Goal: Task Accomplishment & Management: Use online tool/utility

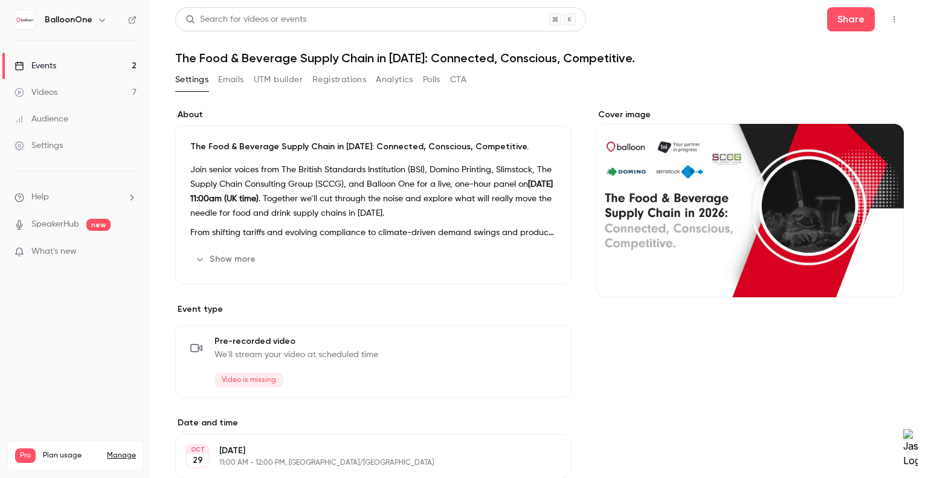
click at [387, 79] on button "Analytics" at bounding box center [394, 79] width 37 height 19
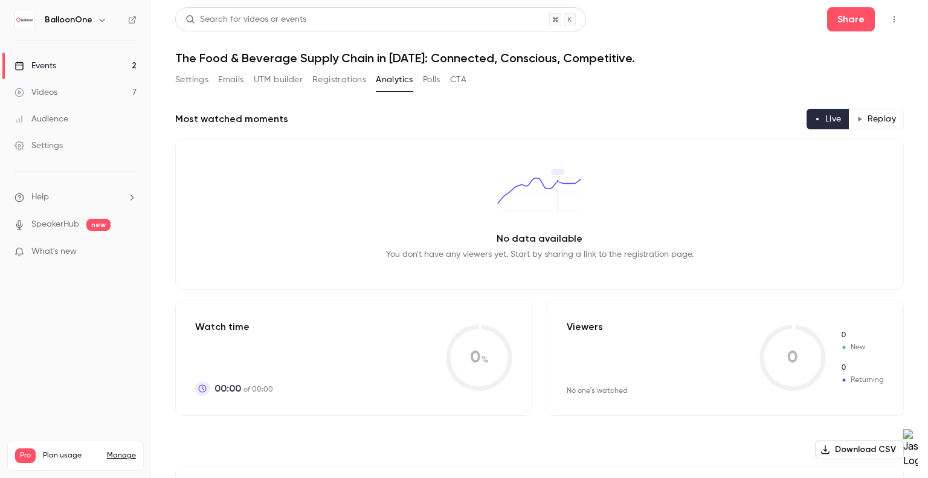
click at [340, 80] on button "Registrations" at bounding box center [339, 79] width 54 height 19
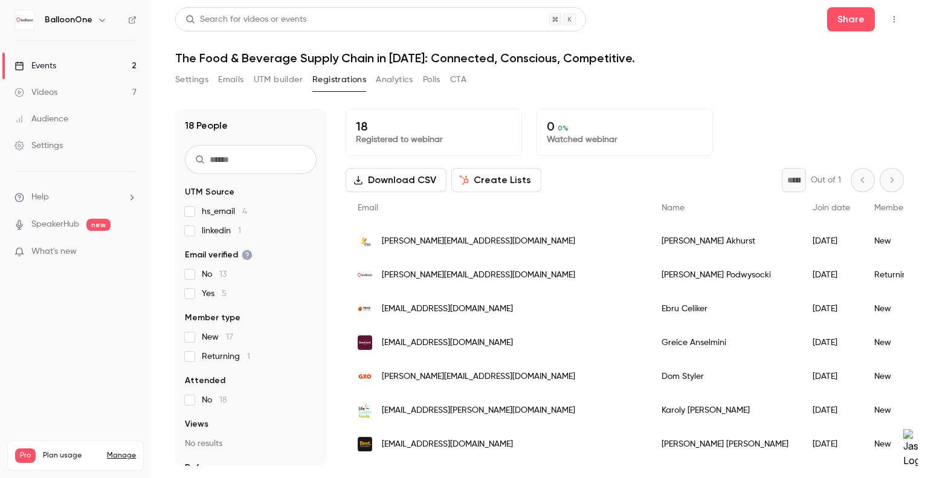
click at [552, 103] on div "18 People UTM Source hs_email 4 linkedin 1 Email verified No 13 Yes 5 Member ty…" at bounding box center [539, 279] width 728 height 371
click at [198, 80] on button "Settings" at bounding box center [191, 79] width 33 height 19
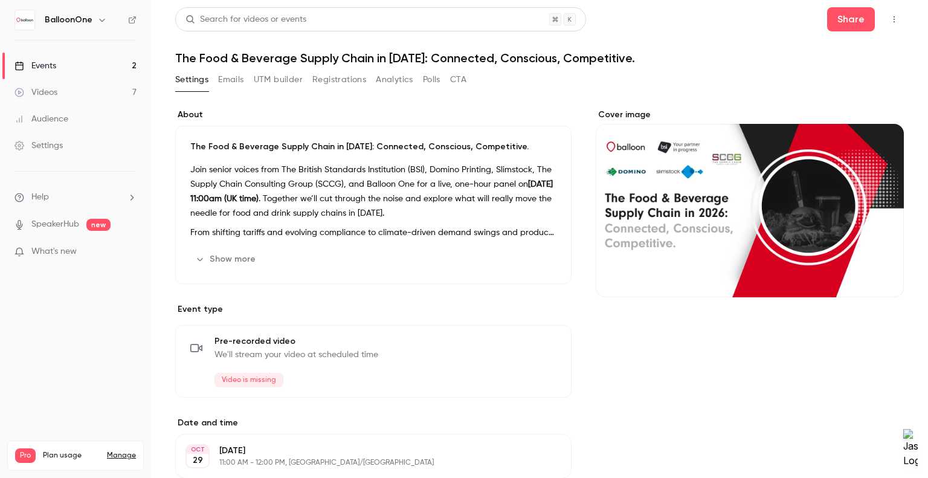
click at [42, 72] on link "Events 2" at bounding box center [75, 66] width 151 height 27
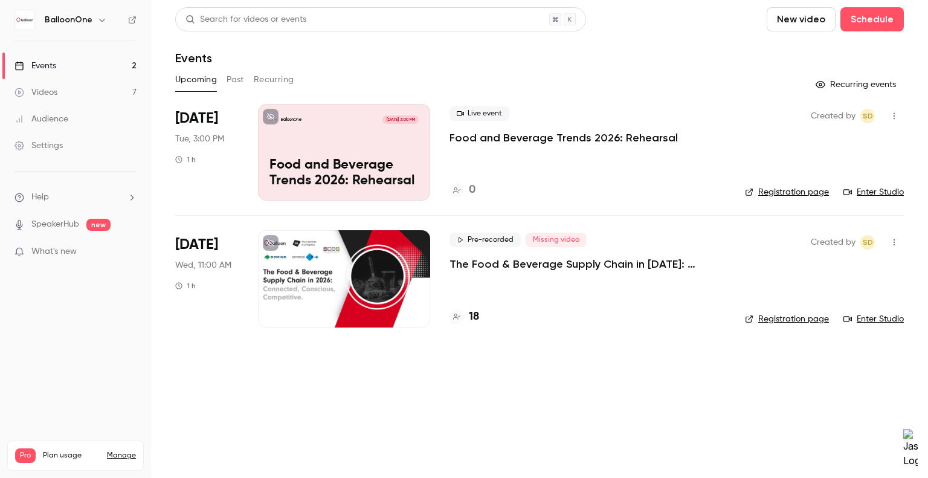
click at [387, 152] on div "BalloonOne [DATE] 3:00 PM Food and Beverage Trends 2026: Rehearsal" at bounding box center [344, 152] width 172 height 97
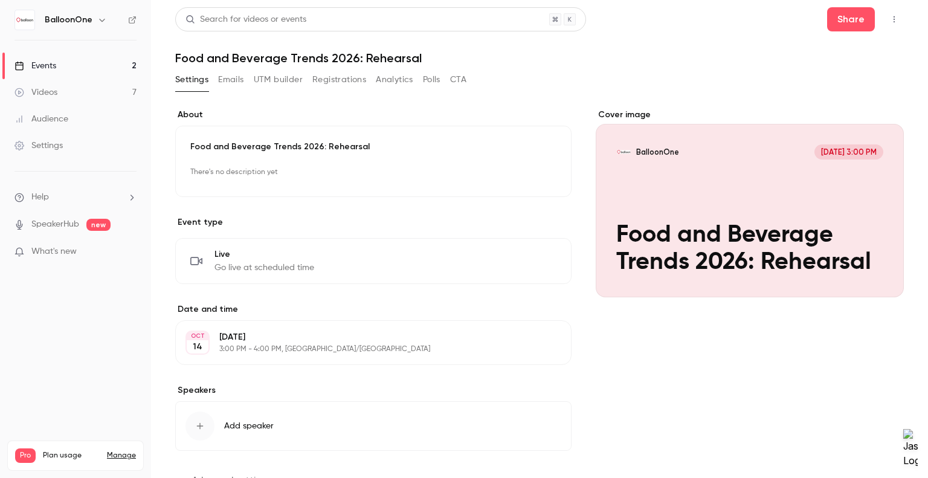
click at [242, 77] on button "Emails" at bounding box center [230, 79] width 25 height 19
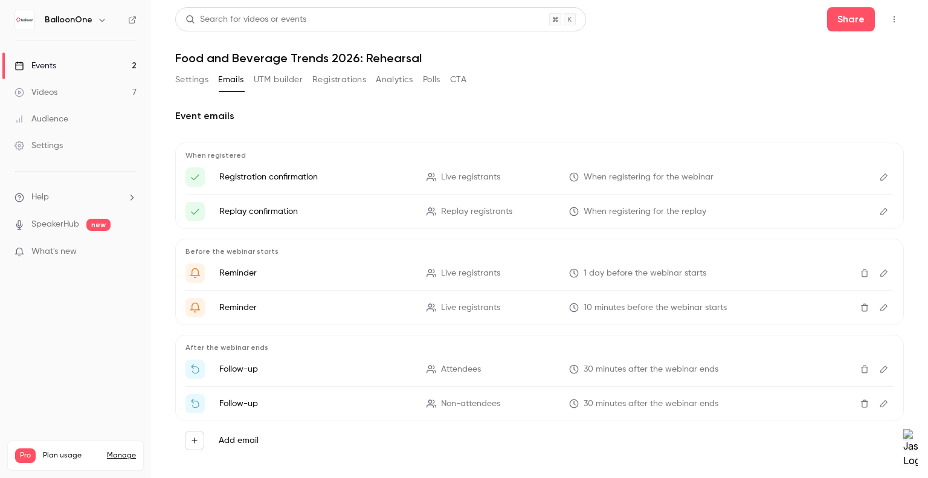
click at [187, 77] on button "Settings" at bounding box center [191, 79] width 33 height 19
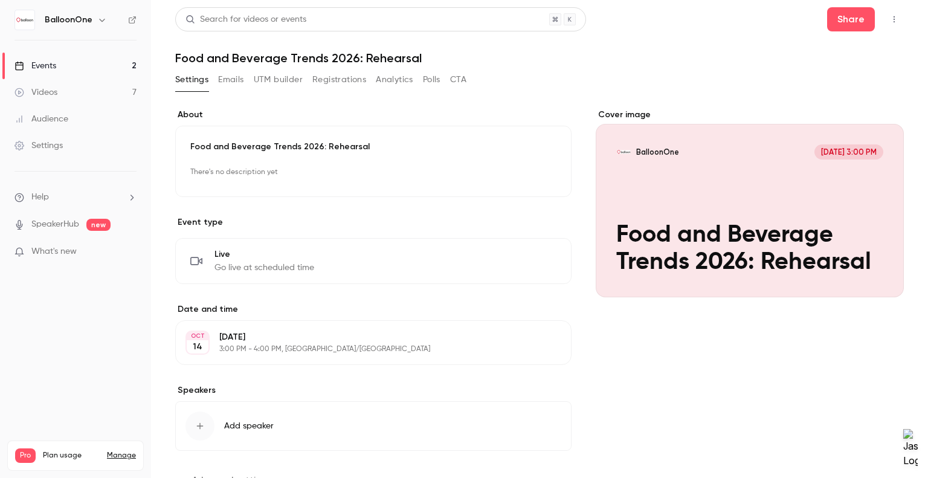
click at [447, 82] on div "Settings Emails UTM builder Registrations Analytics Polls CTA" at bounding box center [320, 79] width 291 height 19
click at [454, 79] on button "CTA" at bounding box center [458, 79] width 16 height 19
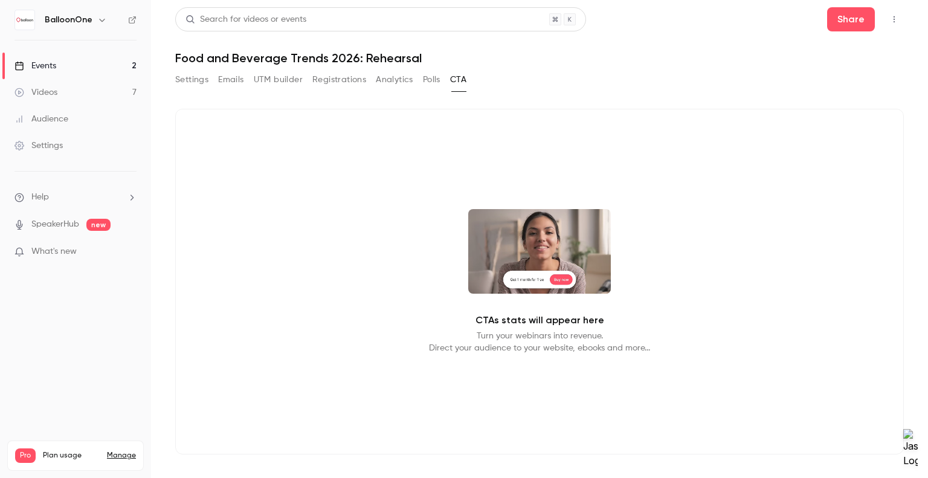
click at [559, 283] on video at bounding box center [539, 251] width 143 height 85
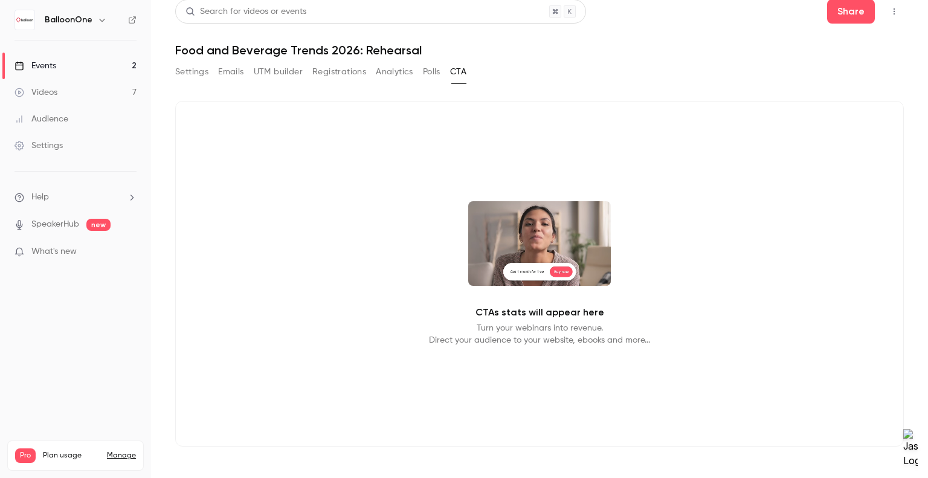
scroll to position [12, 0]
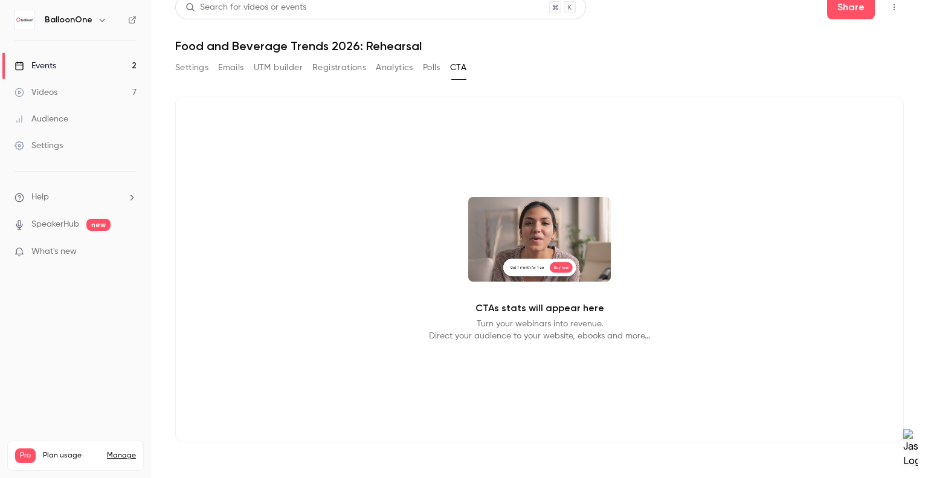
click at [498, 332] on p "Turn your webinars into revenue. Direct your audience to your website, ebooks a…" at bounding box center [539, 330] width 221 height 24
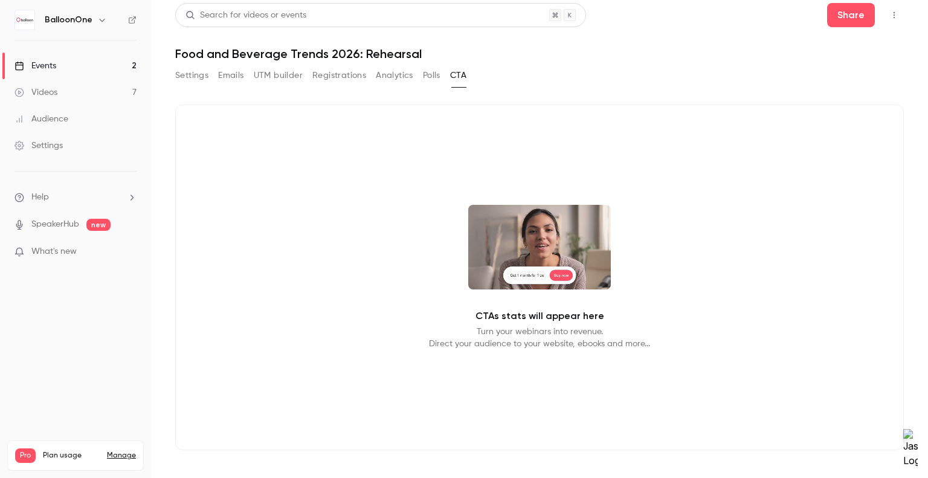
scroll to position [0, 0]
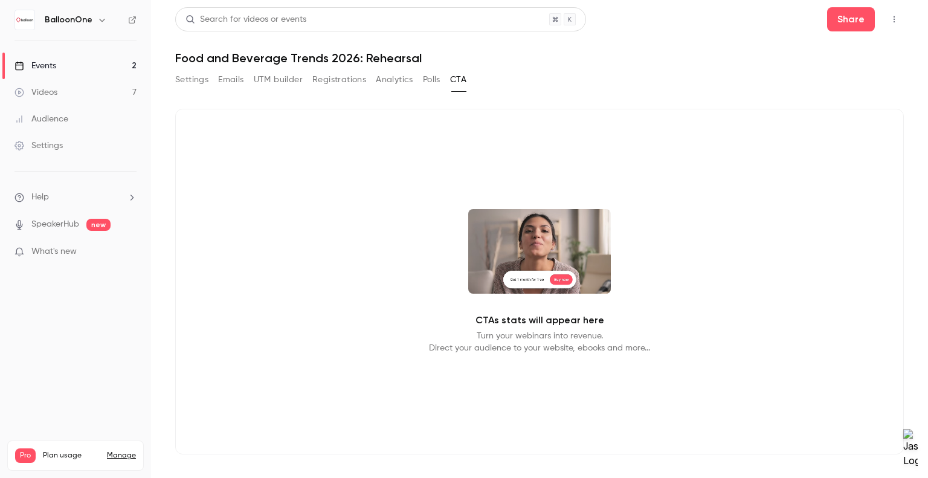
click at [492, 86] on div "Settings Emails UTM builder Registrations Analytics Polls CTA" at bounding box center [539, 82] width 728 height 24
click at [424, 66] on div "Search for videos or events Share Food and Beverage Trends 2026: Rehearsal Sett…" at bounding box center [539, 245] width 728 height 476
click at [429, 72] on button "Polls" at bounding box center [432, 79] width 18 height 19
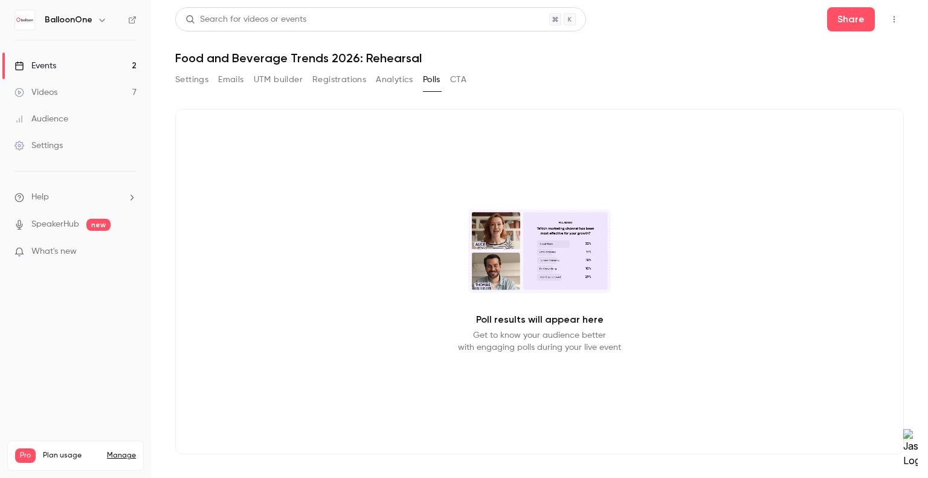
click at [402, 73] on button "Analytics" at bounding box center [394, 79] width 37 height 19
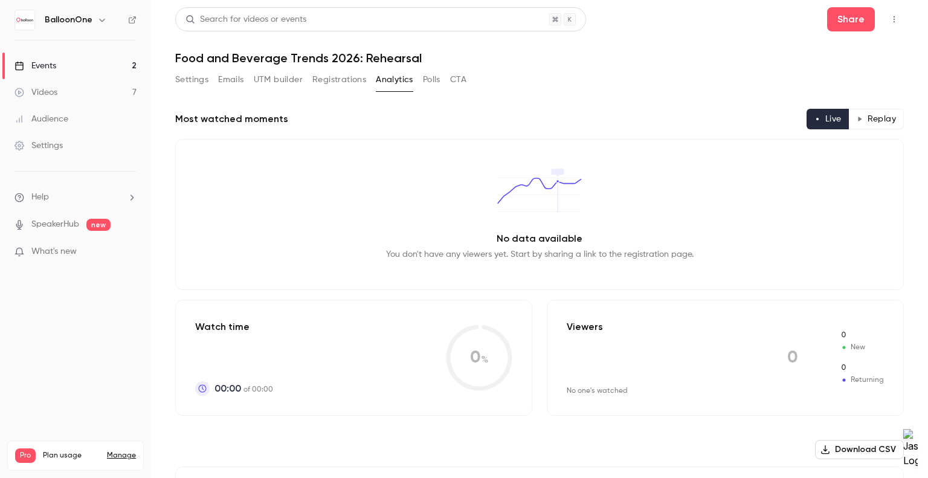
click at [347, 73] on button "Registrations" at bounding box center [339, 79] width 54 height 19
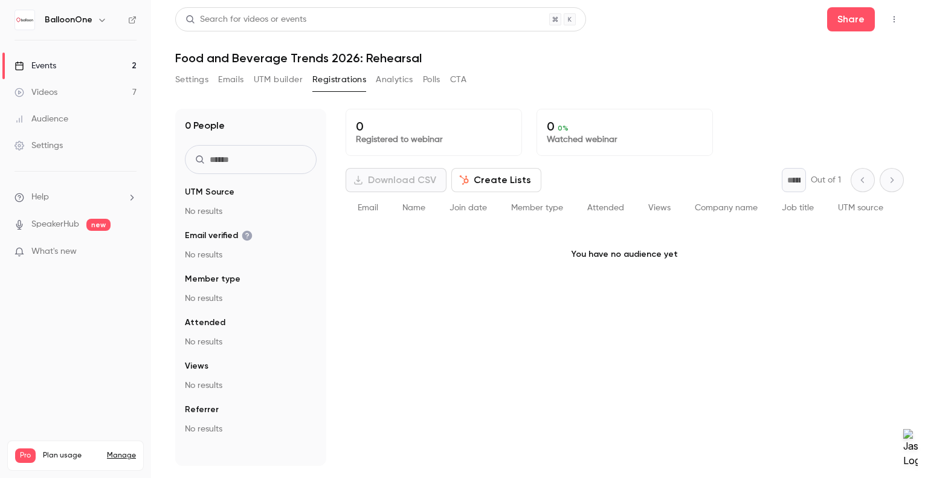
click at [291, 81] on button "UTM builder" at bounding box center [278, 79] width 49 height 19
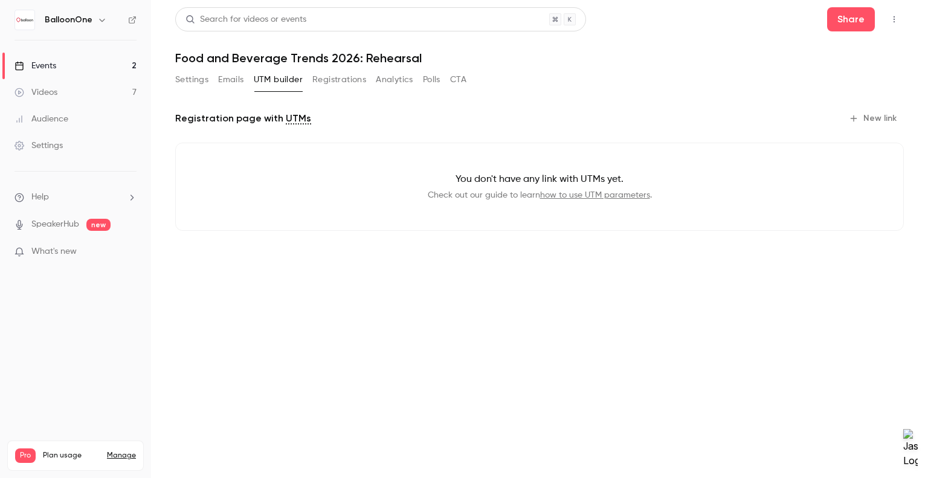
click at [230, 72] on button "Emails" at bounding box center [230, 79] width 25 height 19
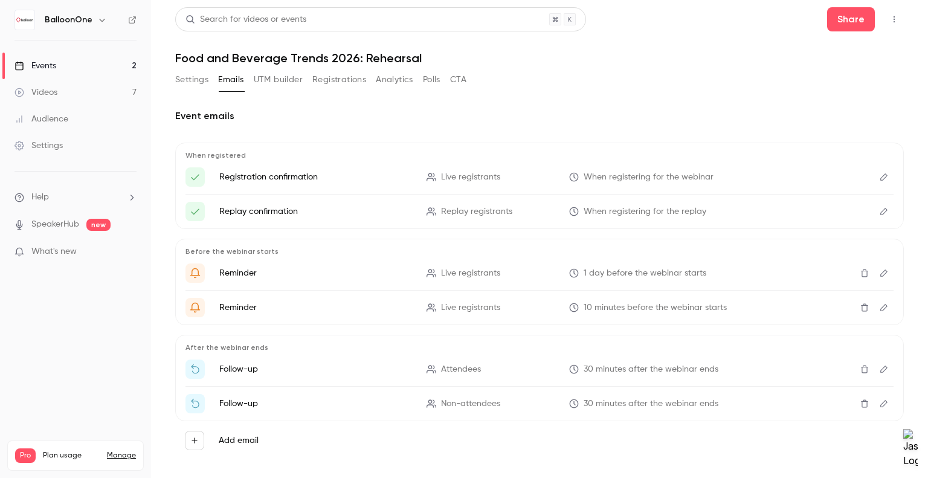
click at [195, 78] on button "Settings" at bounding box center [191, 79] width 33 height 19
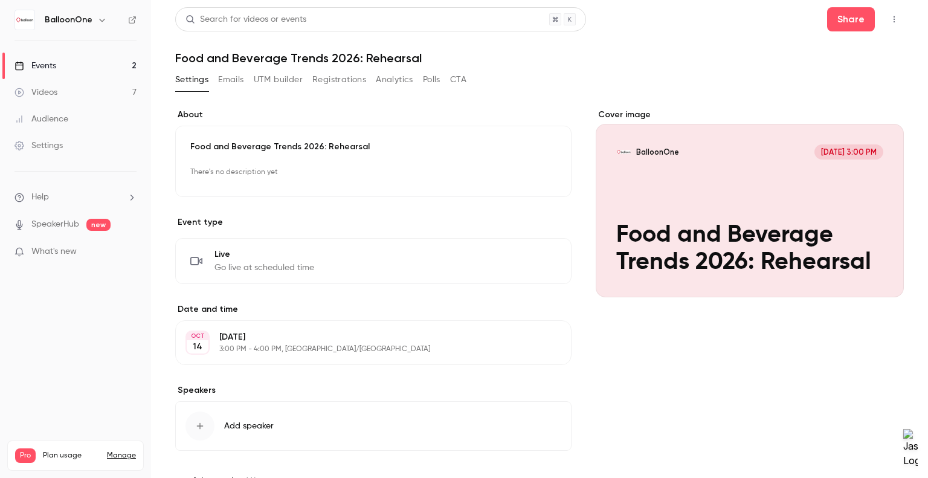
click at [231, 79] on button "Emails" at bounding box center [230, 79] width 25 height 19
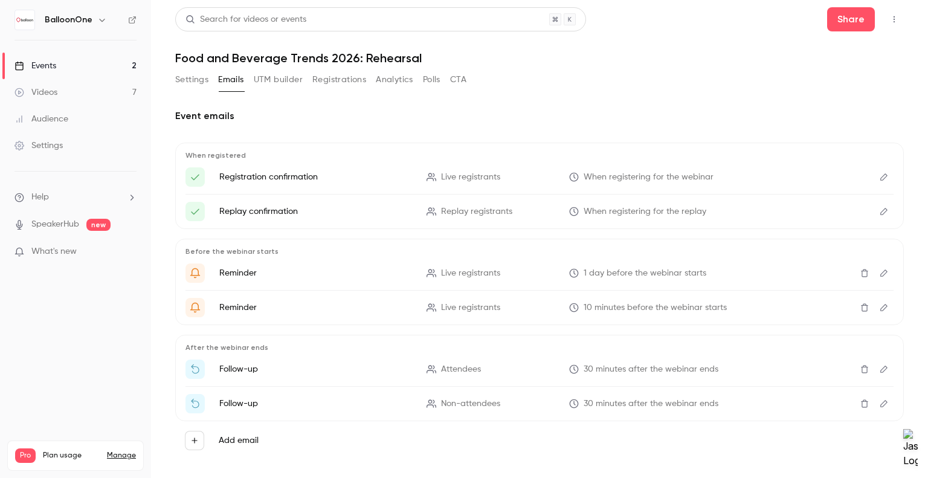
click at [194, 77] on button "Settings" at bounding box center [191, 79] width 33 height 19
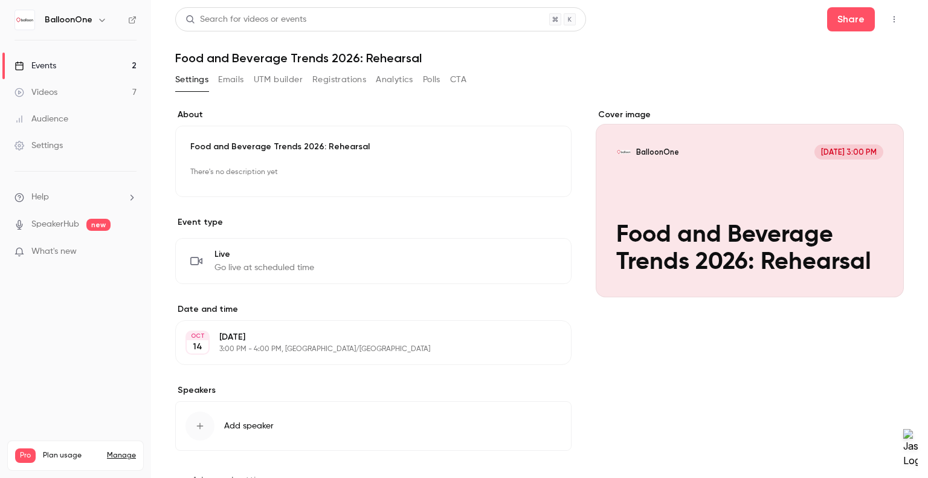
click at [325, 83] on button "Registrations" at bounding box center [339, 79] width 54 height 19
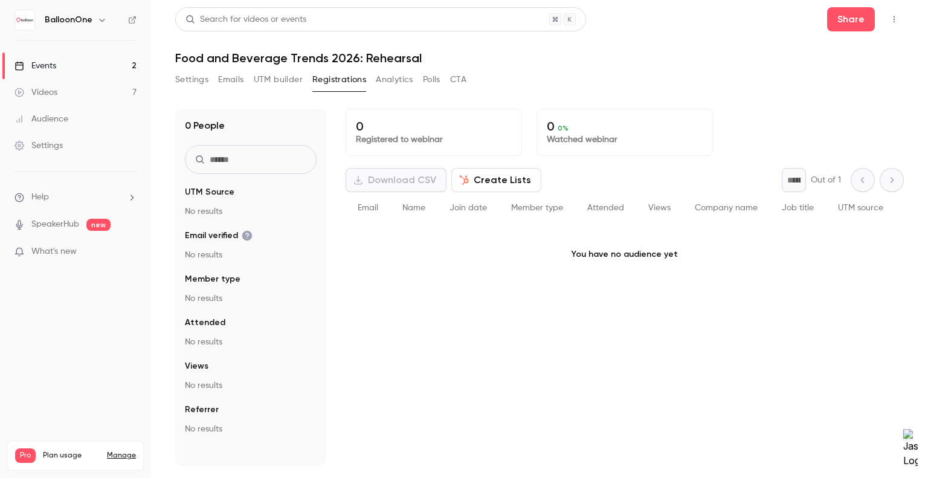
click at [774, 130] on div "0 Registered to webinar 0 0 % Watched webinar" at bounding box center [624, 132] width 558 height 47
click at [394, 80] on button "Analytics" at bounding box center [394, 79] width 37 height 19
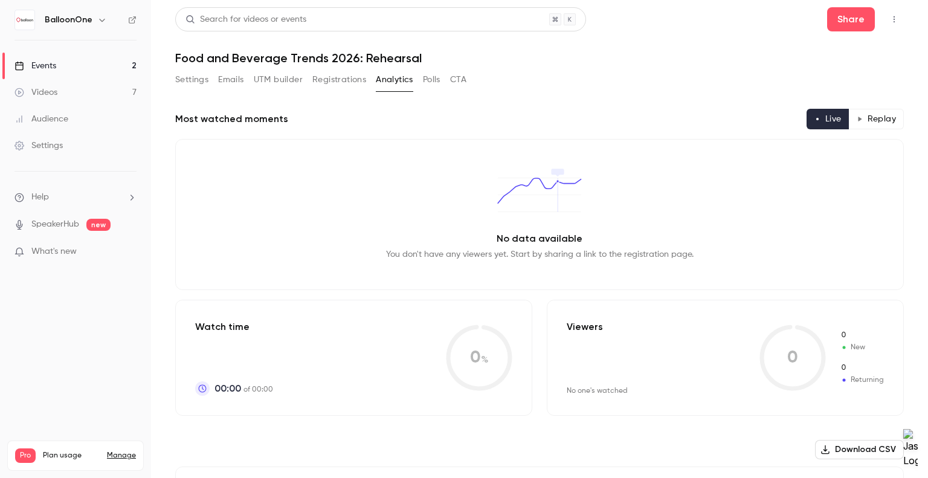
click at [418, 80] on div "Settings Emails UTM builder Registrations Analytics Polls CTA" at bounding box center [320, 79] width 291 height 19
click at [446, 80] on div "Settings Emails UTM builder Registrations Analytics Polls CTA" at bounding box center [320, 79] width 291 height 19
click at [451, 80] on button "CTA" at bounding box center [458, 79] width 16 height 19
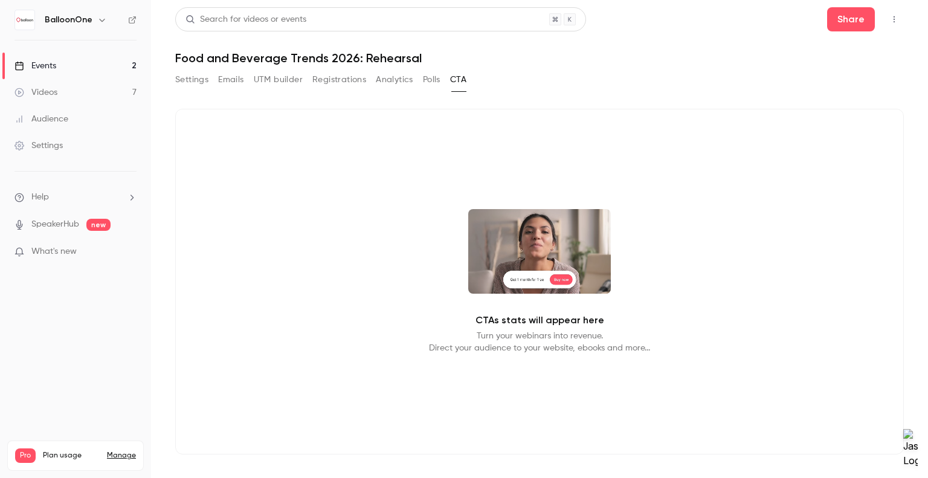
click at [431, 81] on button "Polls" at bounding box center [432, 79] width 18 height 19
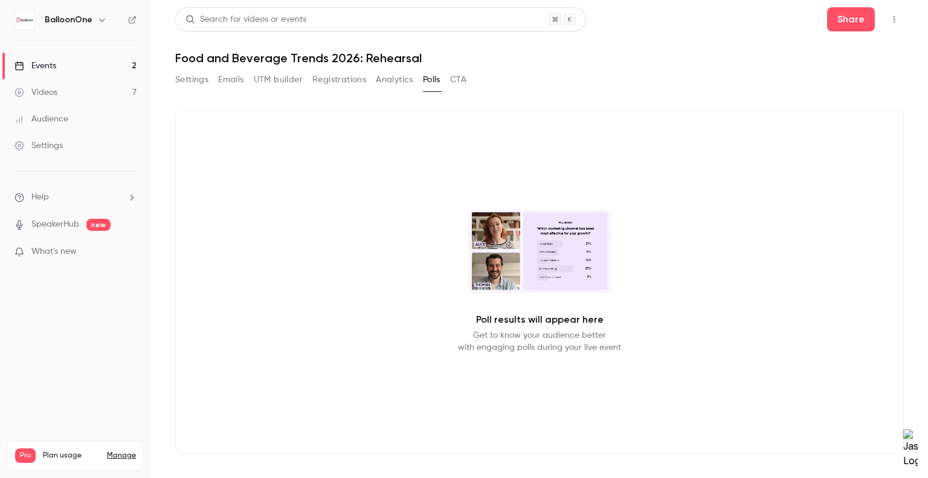
click at [284, 79] on button "UTM builder" at bounding box center [278, 79] width 49 height 19
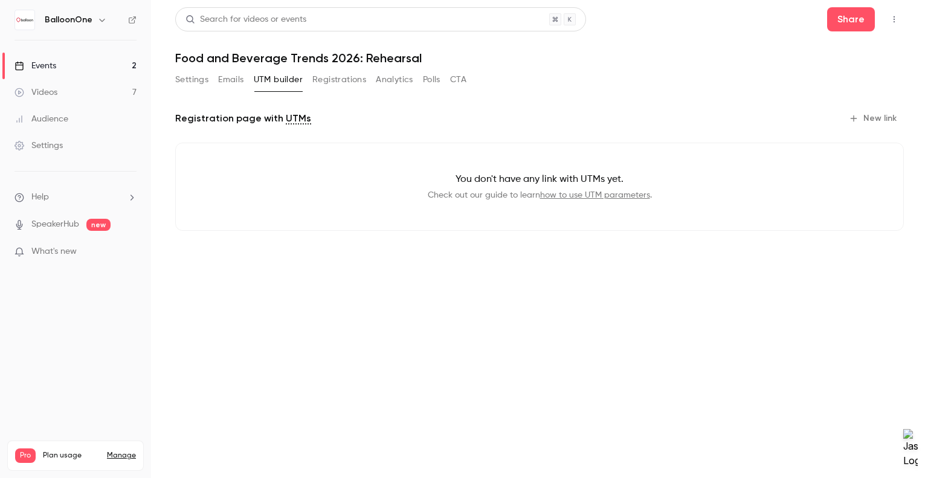
click at [234, 83] on button "Emails" at bounding box center [230, 79] width 25 height 19
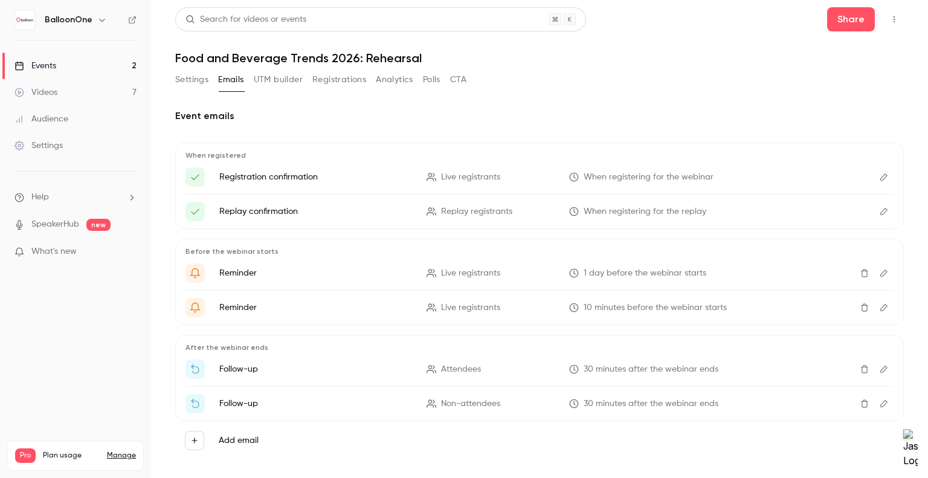
click at [196, 87] on button "Settings" at bounding box center [191, 79] width 33 height 19
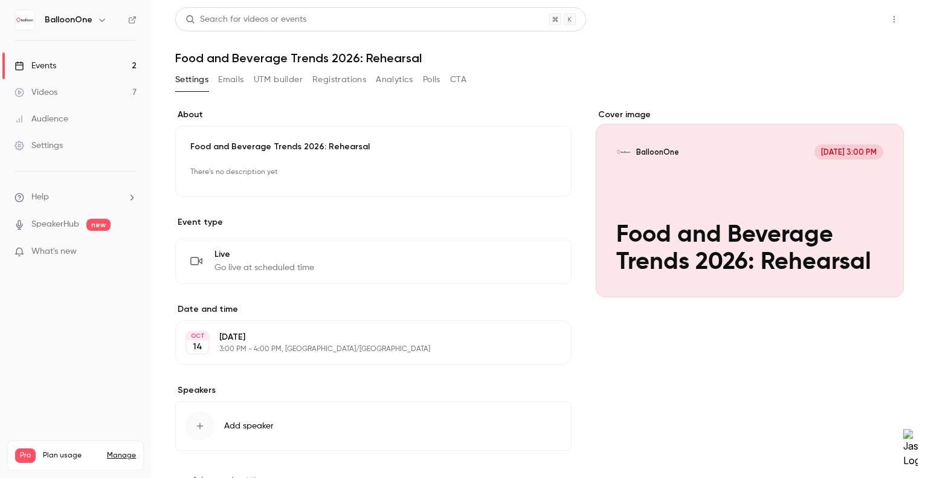
click at [838, 14] on button "Share" at bounding box center [851, 19] width 48 height 24
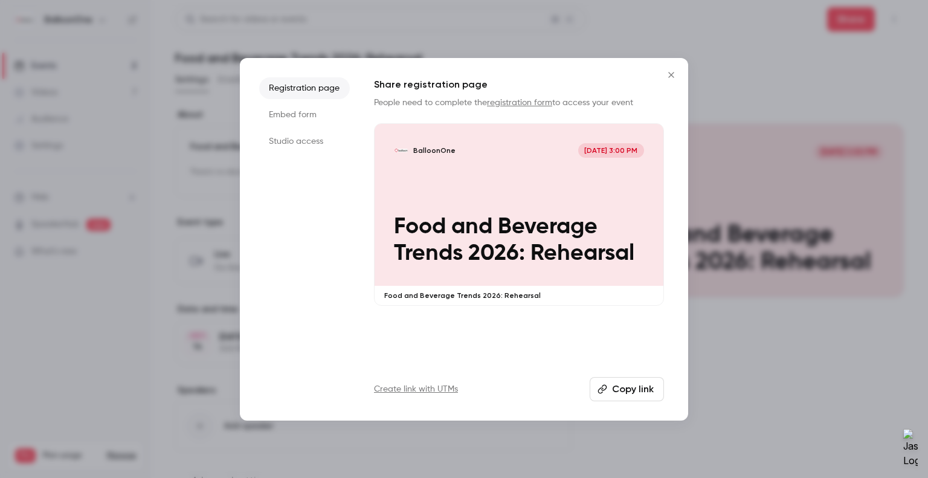
click at [312, 142] on li "Studio access" at bounding box center [304, 141] width 91 height 22
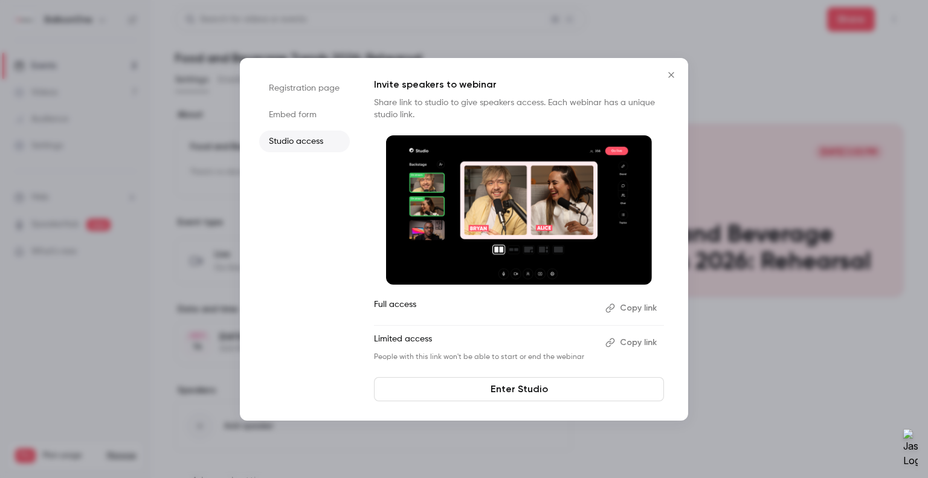
click at [496, 388] on link "Enter Studio" at bounding box center [519, 389] width 290 height 24
